Goal: Transaction & Acquisition: Register for event/course

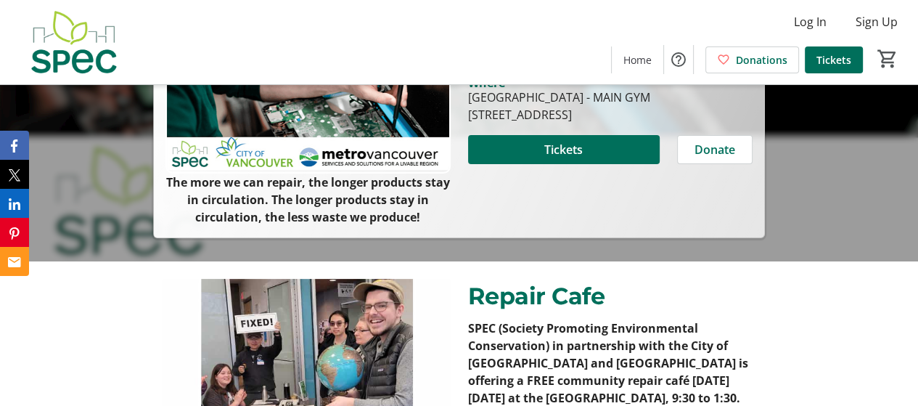
scroll to position [73, 0]
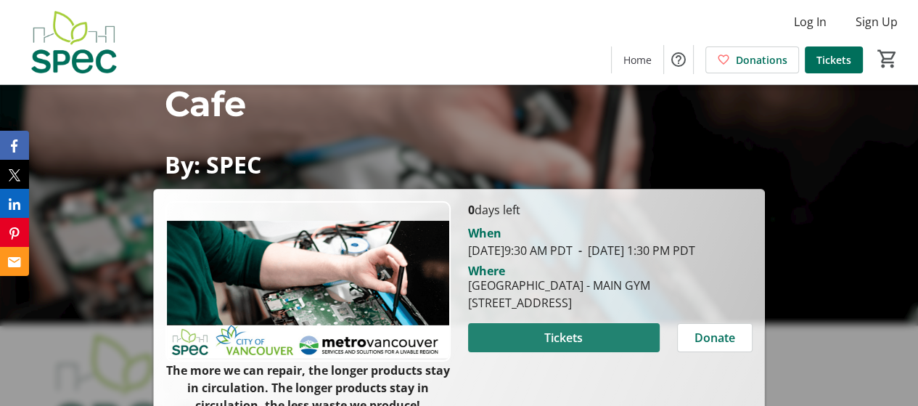
click at [588, 353] on span at bounding box center [564, 337] width 192 height 35
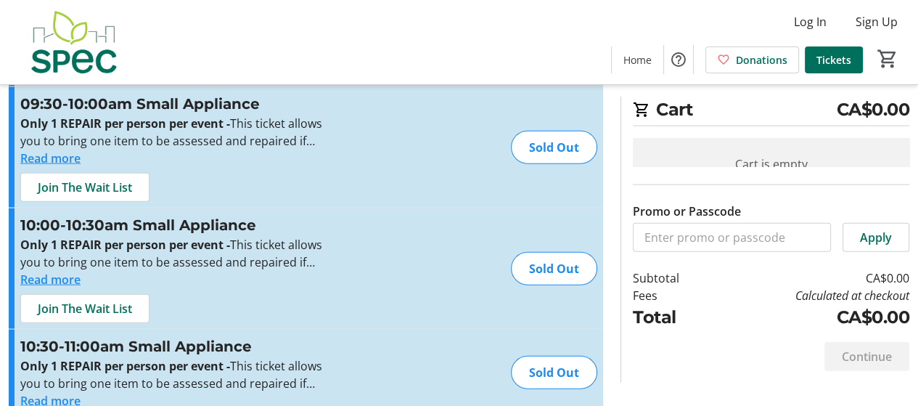
scroll to position [2811, 0]
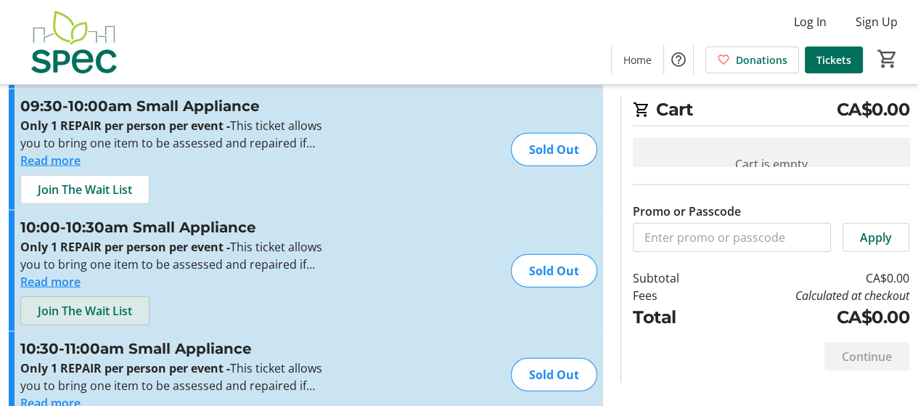
click at [105, 302] on span "Join The Wait List" at bounding box center [85, 310] width 94 height 17
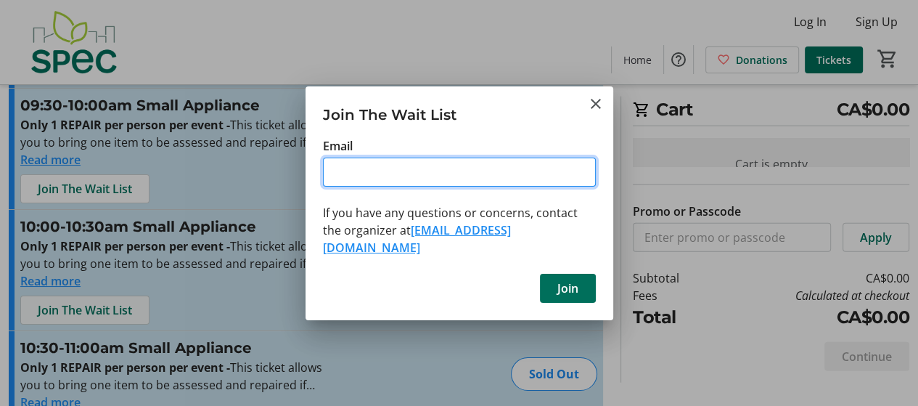
scroll to position [0, 0]
click at [363, 180] on input "Email" at bounding box center [459, 171] width 273 height 29
type input "[EMAIL_ADDRESS][DOMAIN_NAME]"
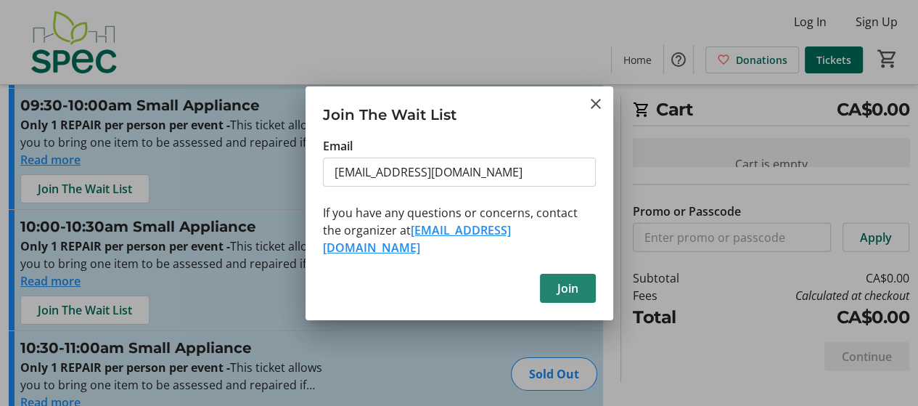
click at [559, 279] on span "Join" at bounding box center [567, 287] width 21 height 17
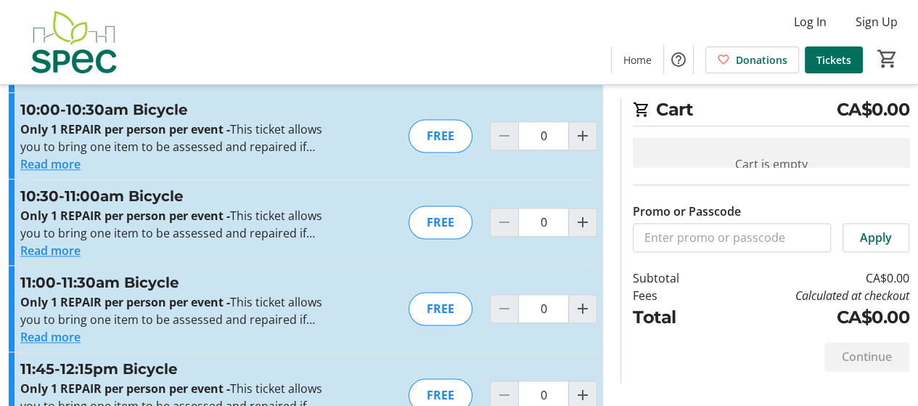
scroll to position [1287, 0]
